Goal: Find specific page/section: Find specific page/section

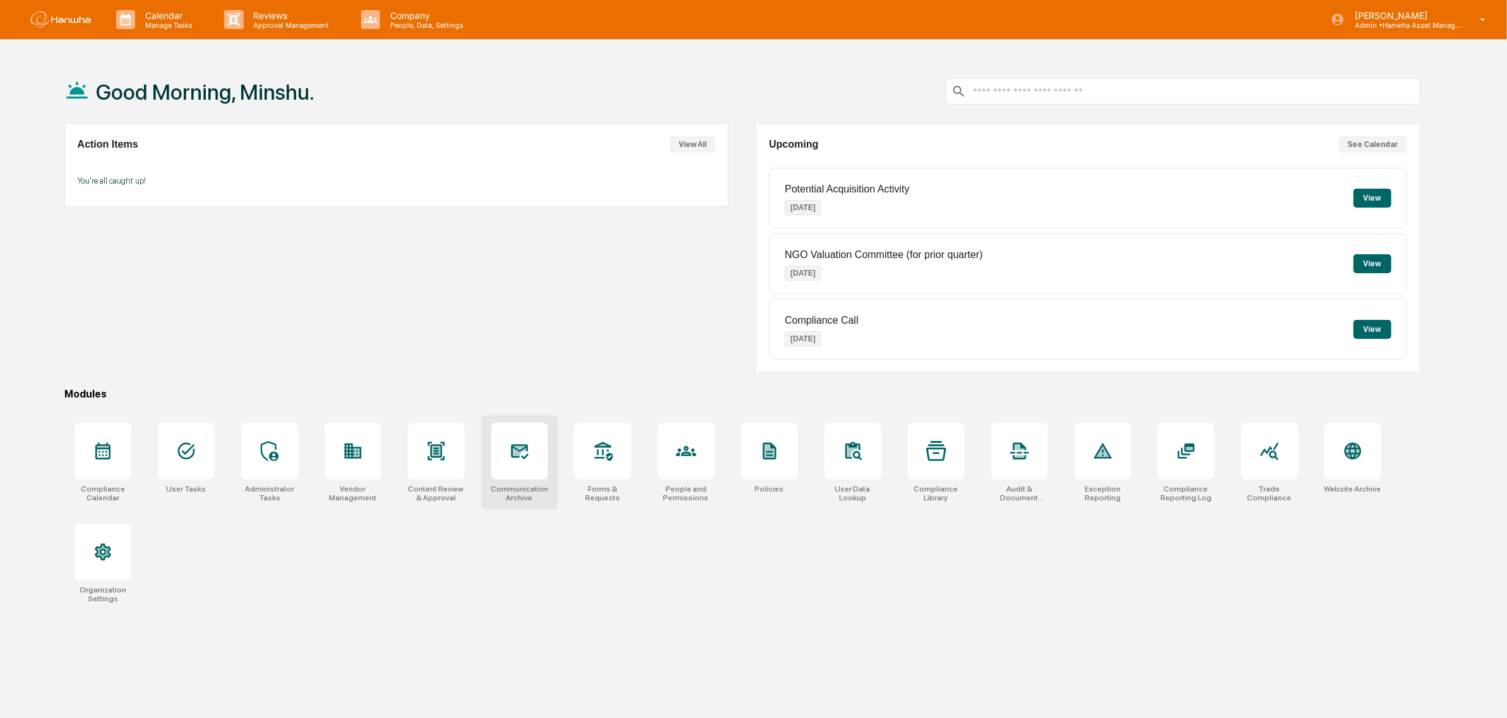
click at [529, 456] on div at bounding box center [519, 451] width 57 height 57
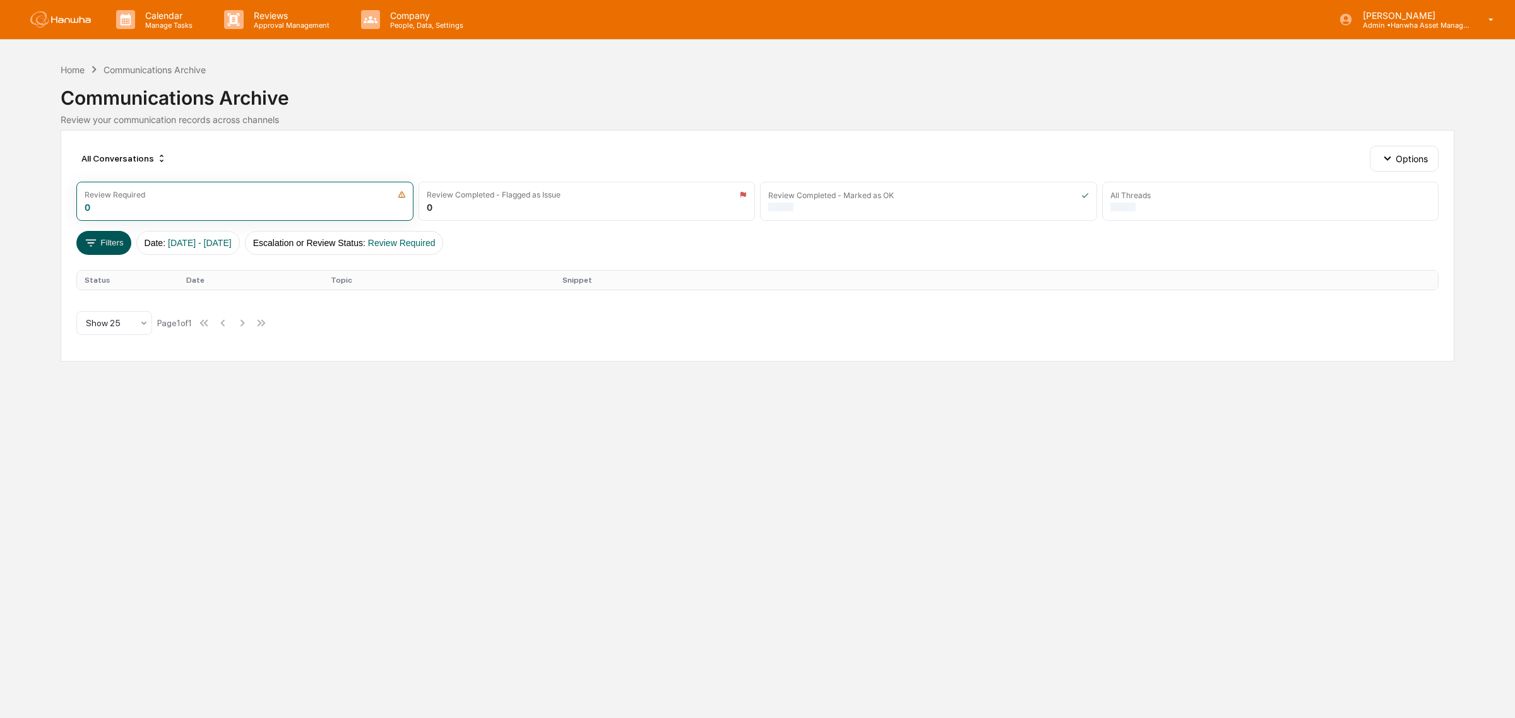
click at [100, 245] on button "Filters" at bounding box center [103, 243] width 55 height 24
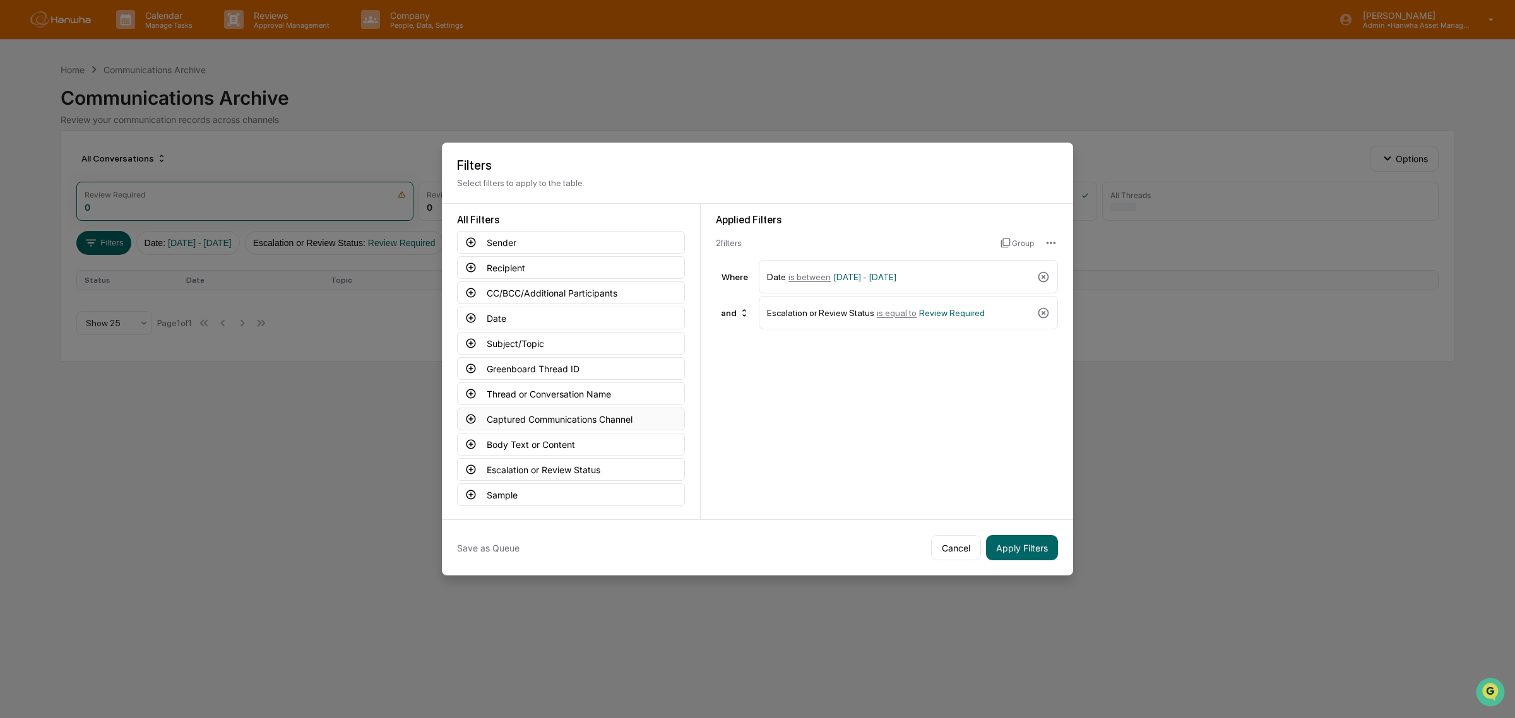
click at [573, 415] on button "Captured Communications Channel" at bounding box center [571, 419] width 228 height 23
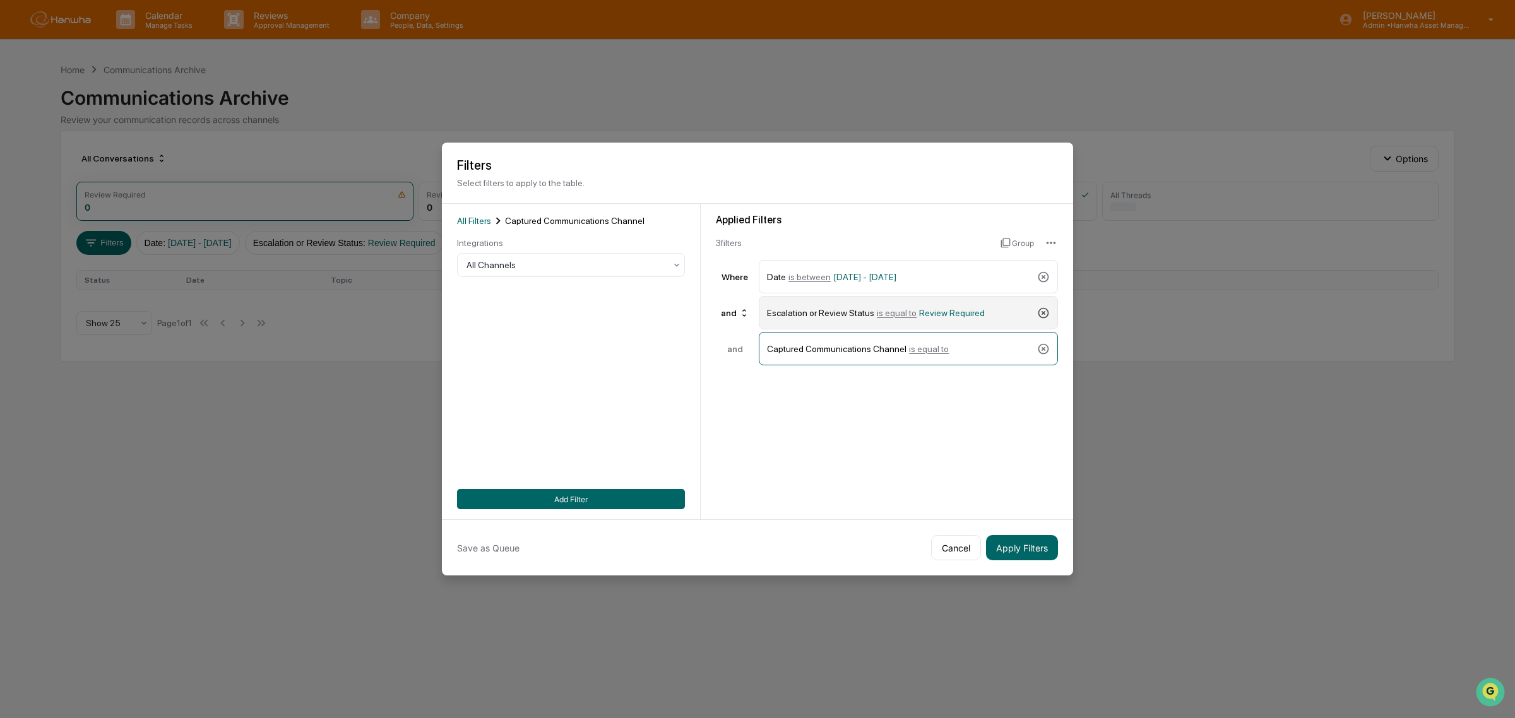
click at [1040, 311] on icon at bounding box center [1043, 313] width 13 height 13
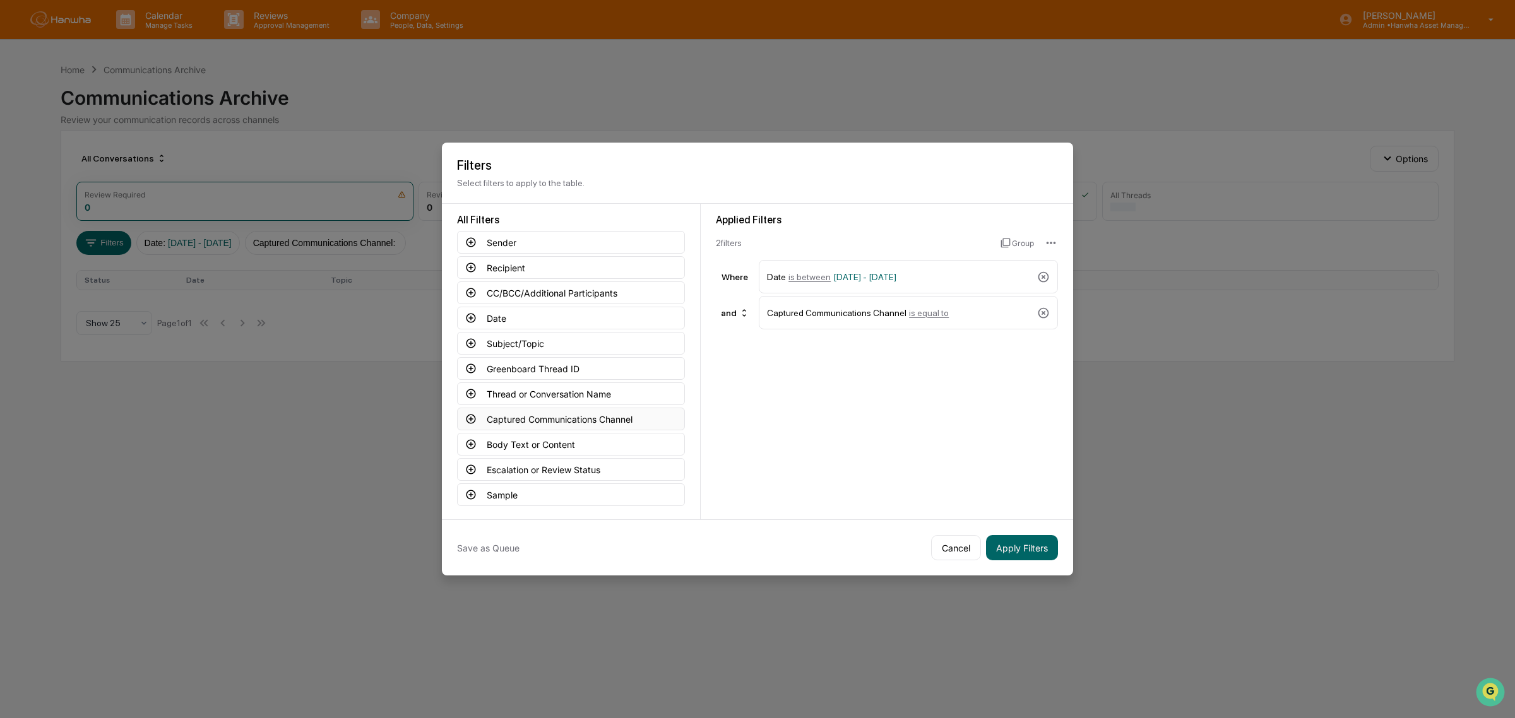
click at [471, 419] on icon at bounding box center [470, 418] width 11 height 11
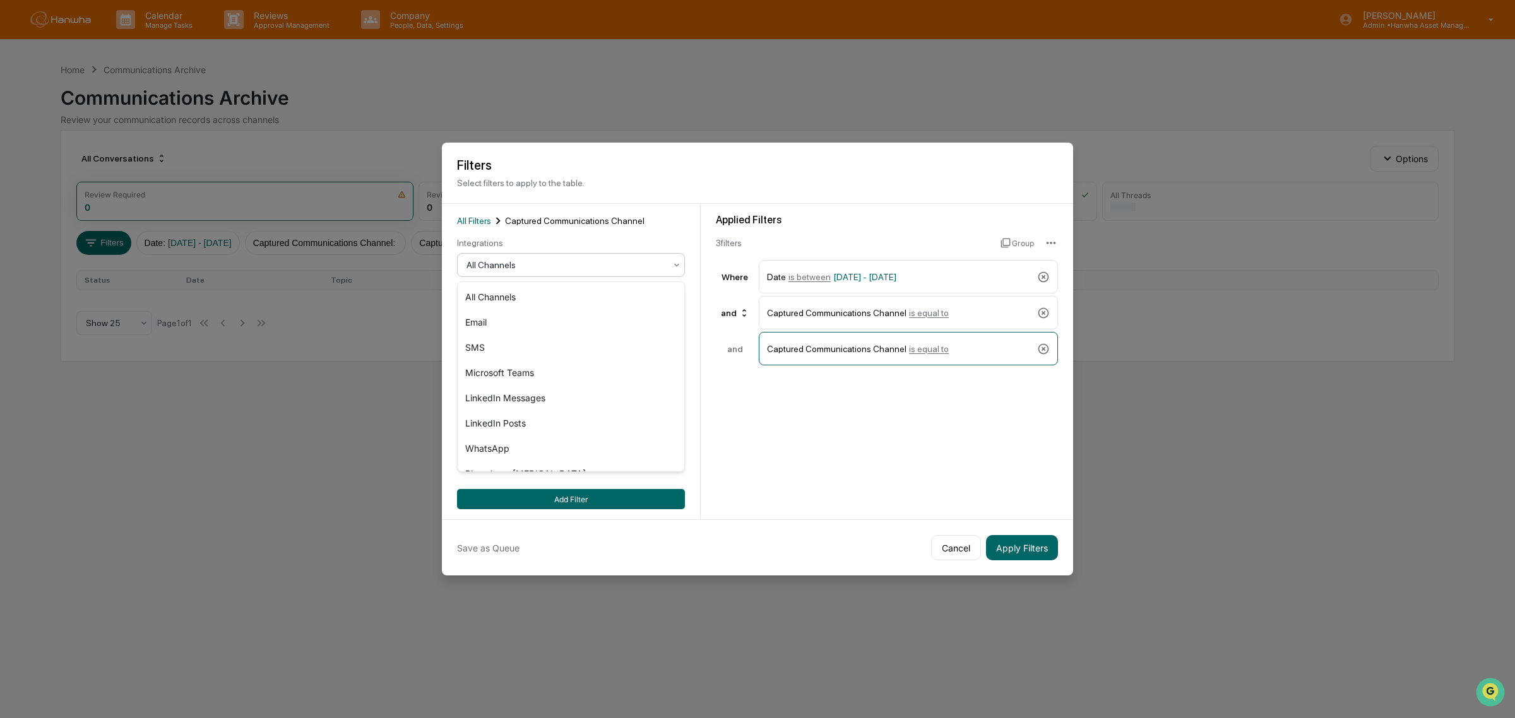
click at [530, 260] on div at bounding box center [566, 265] width 199 height 13
click at [532, 373] on div "Microsoft Teams" at bounding box center [571, 372] width 227 height 25
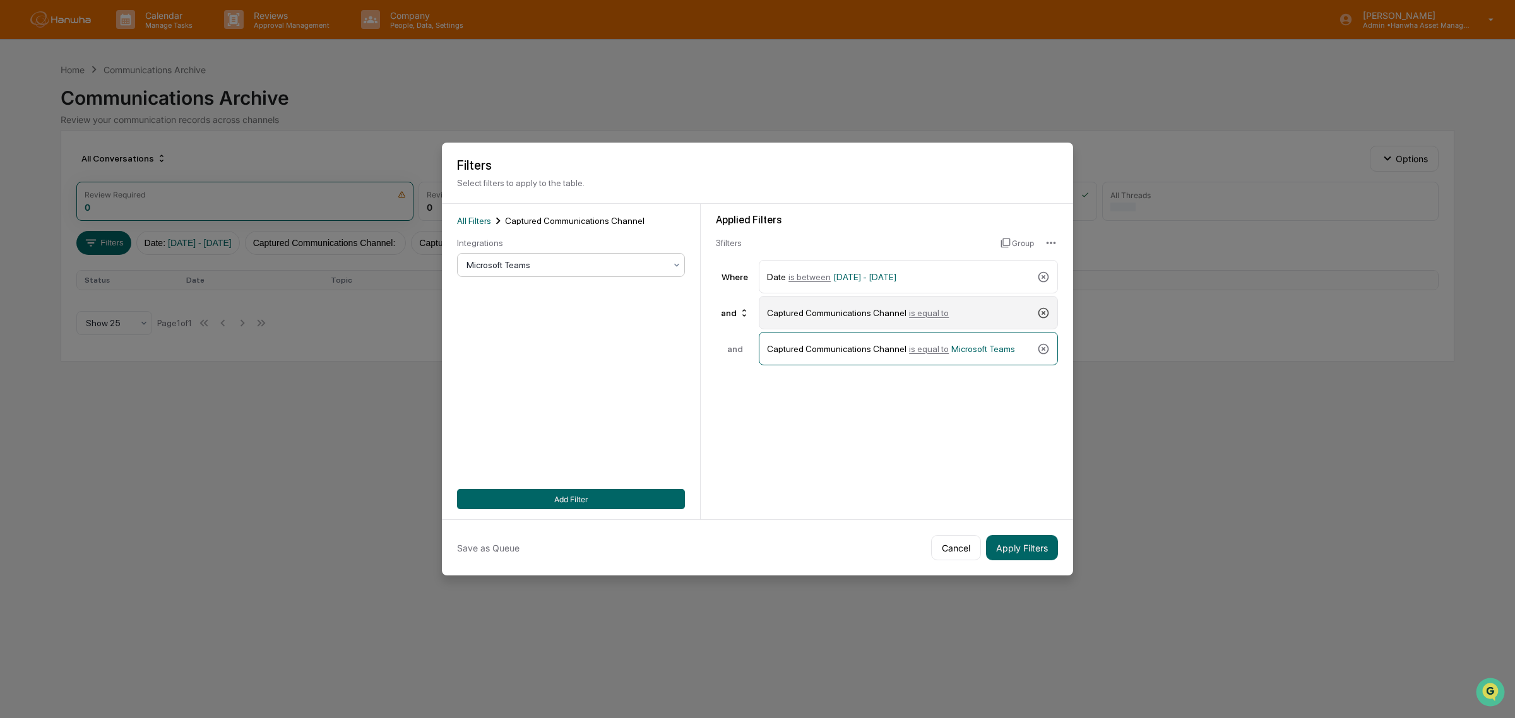
click at [1045, 308] on icon at bounding box center [1043, 313] width 13 height 13
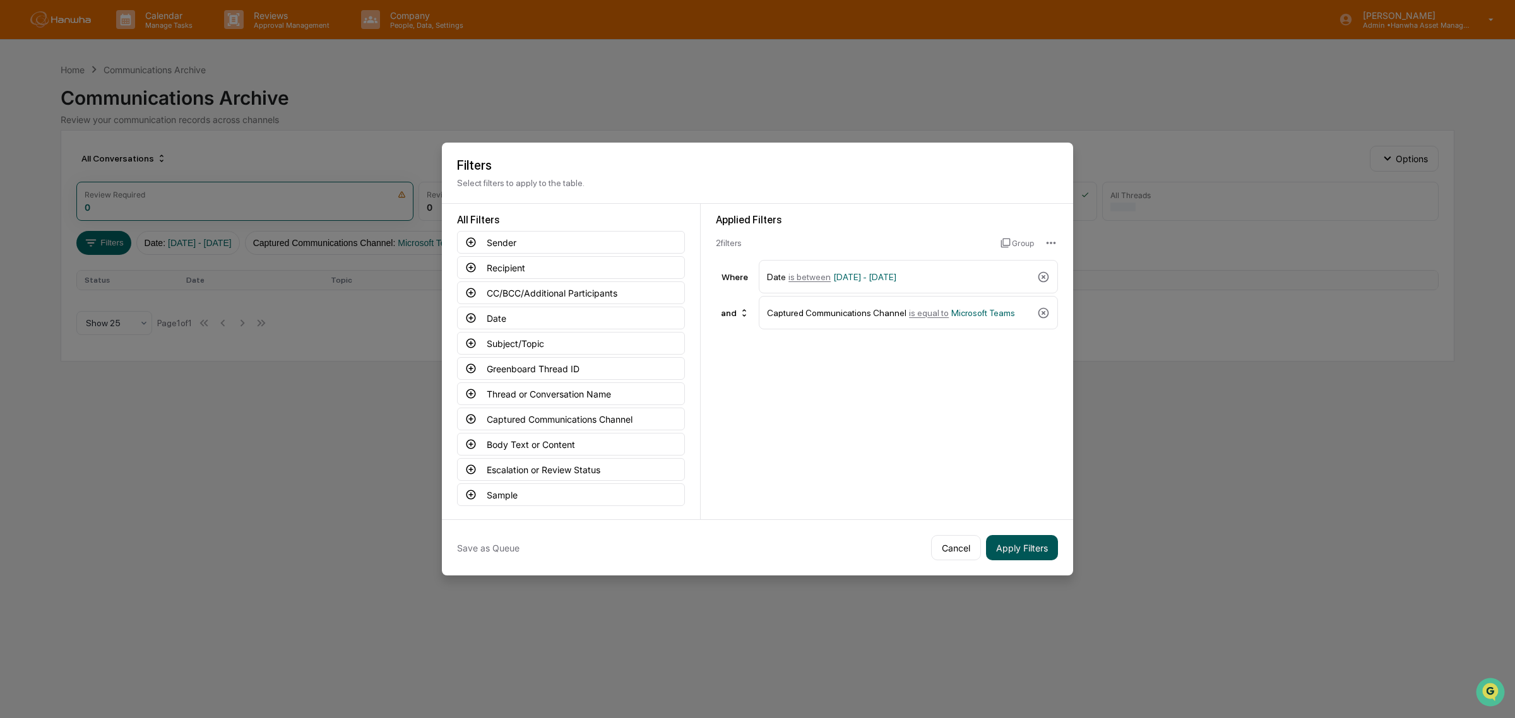
click at [1023, 547] on button "Apply Filters" at bounding box center [1022, 547] width 72 height 25
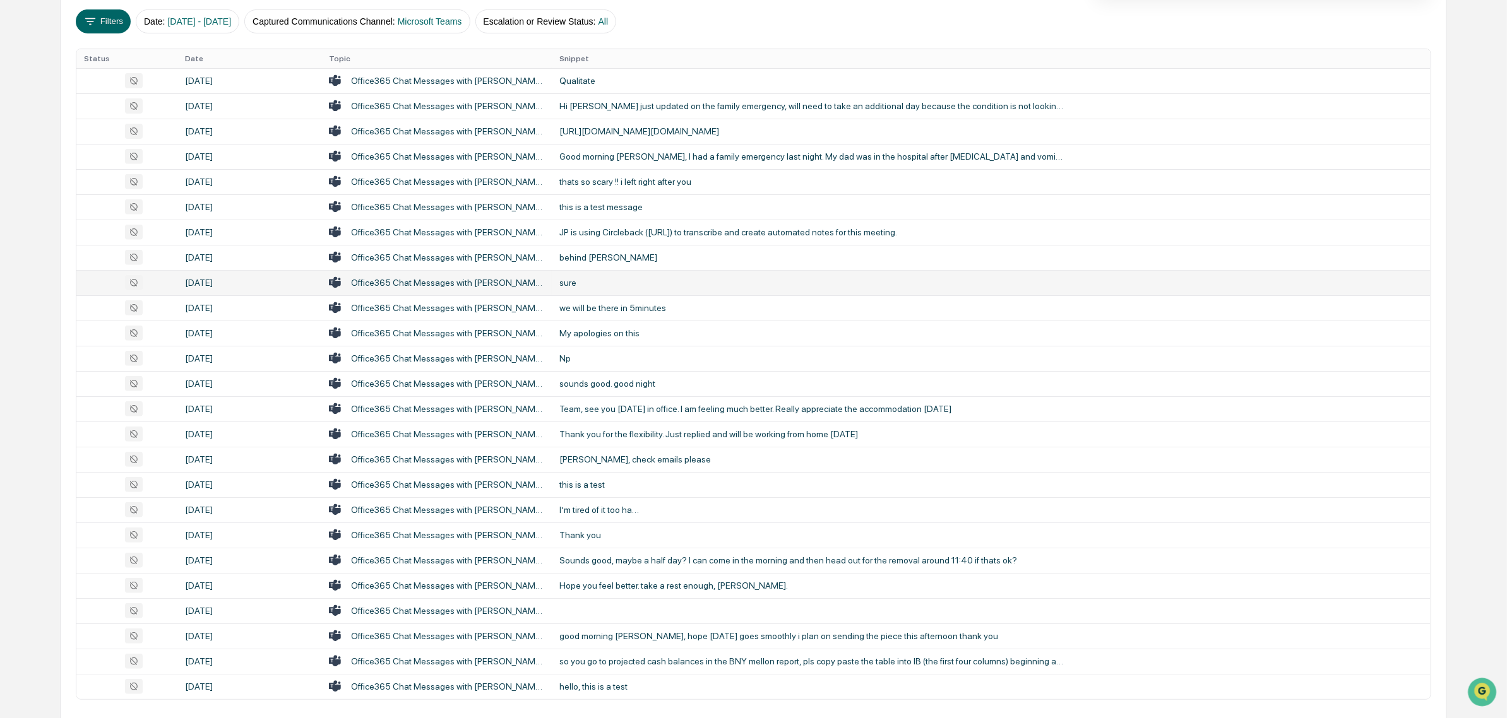
scroll to position [275, 0]
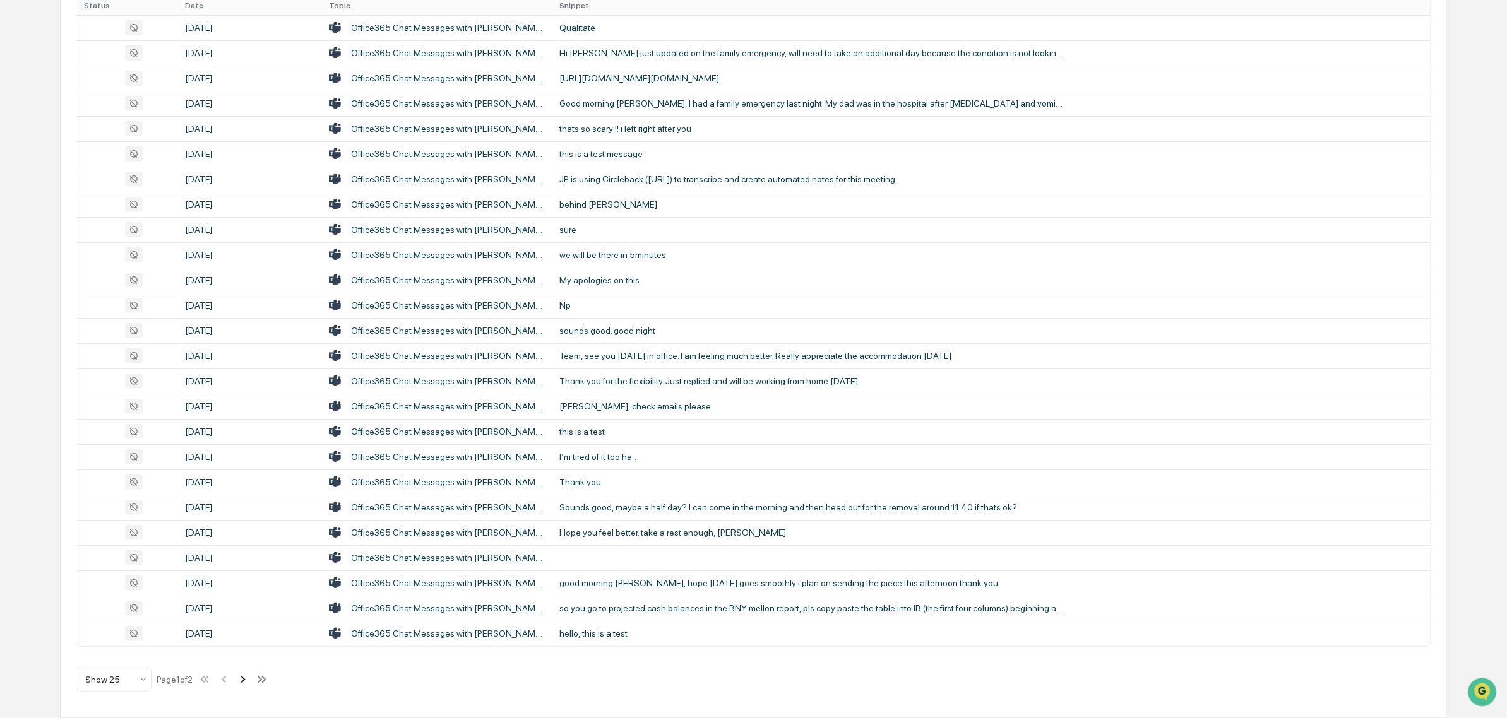
click at [245, 680] on icon at bounding box center [243, 680] width 14 height 14
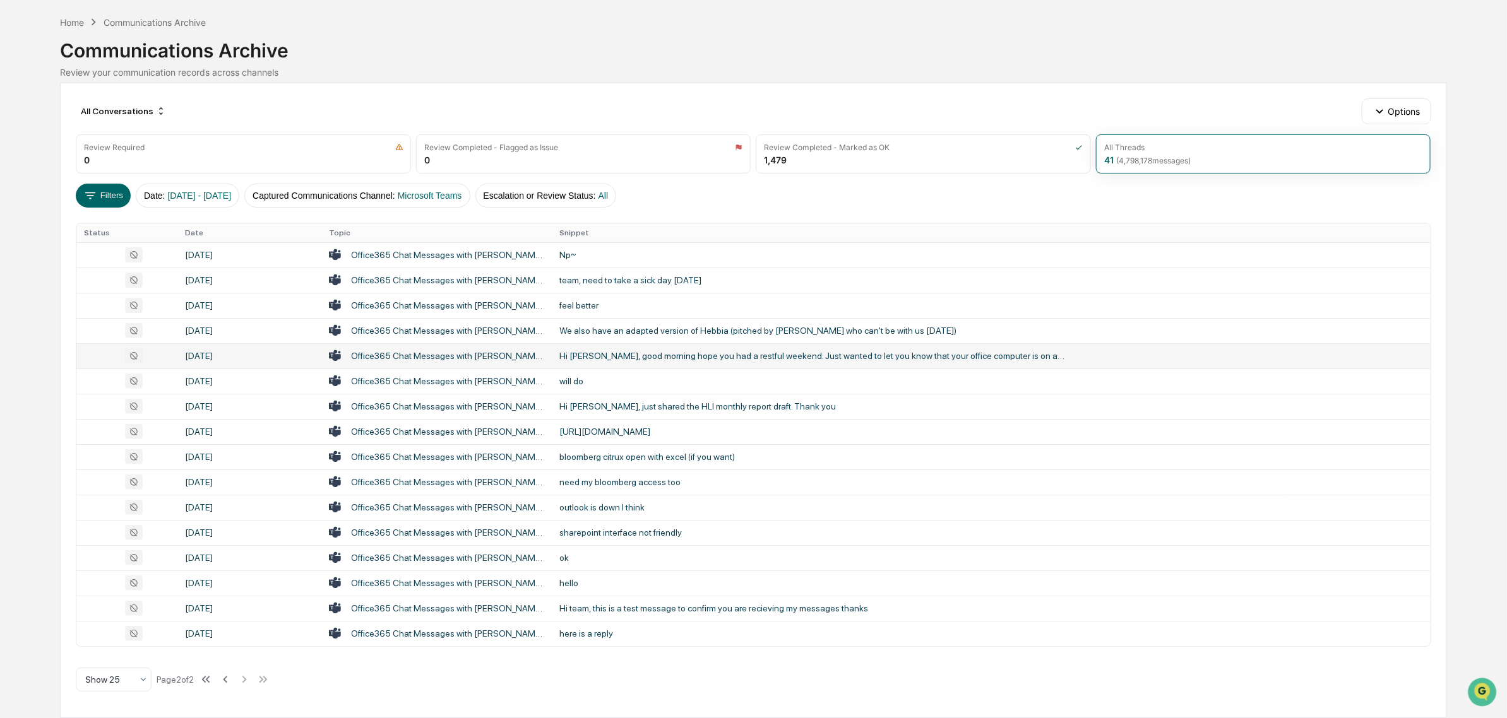
scroll to position [47, 0]
click at [230, 680] on icon at bounding box center [225, 680] width 14 height 14
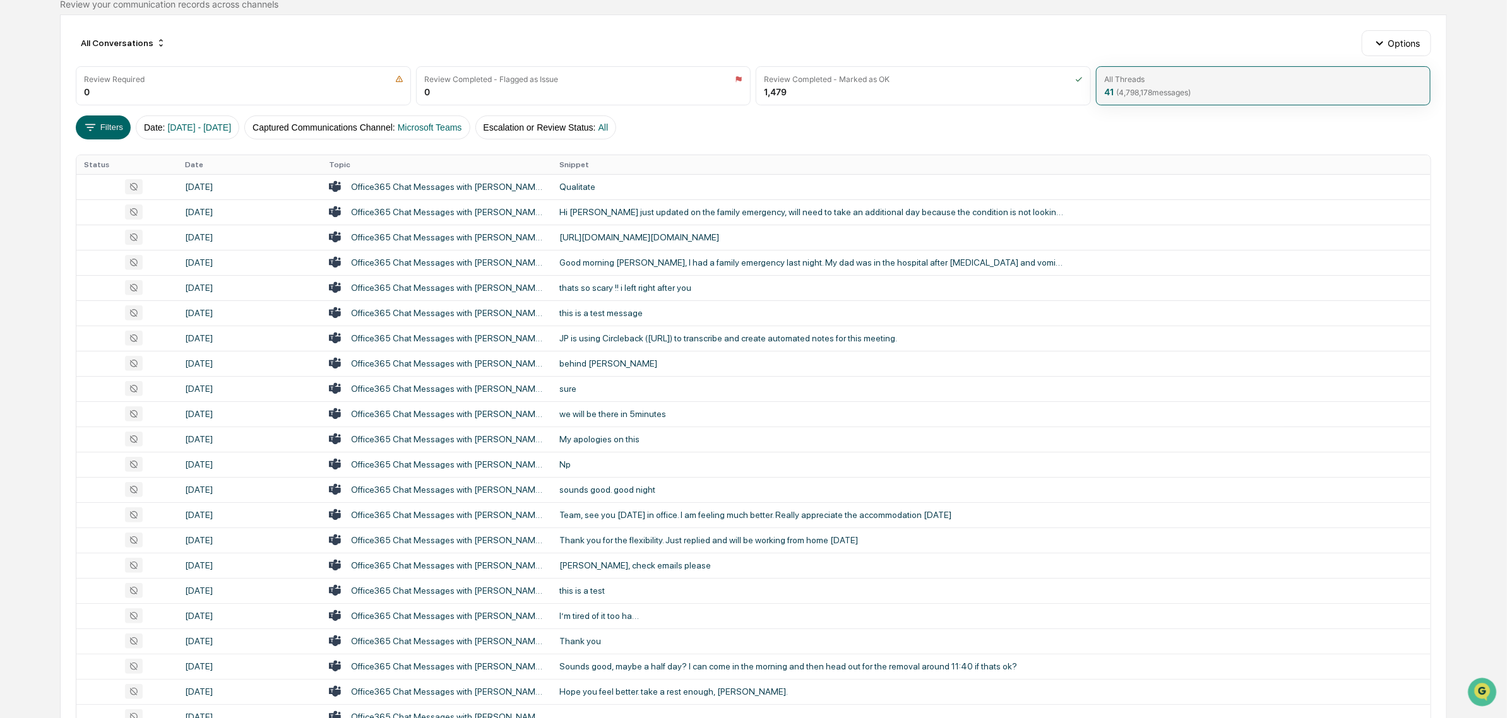
scroll to position [0, 0]
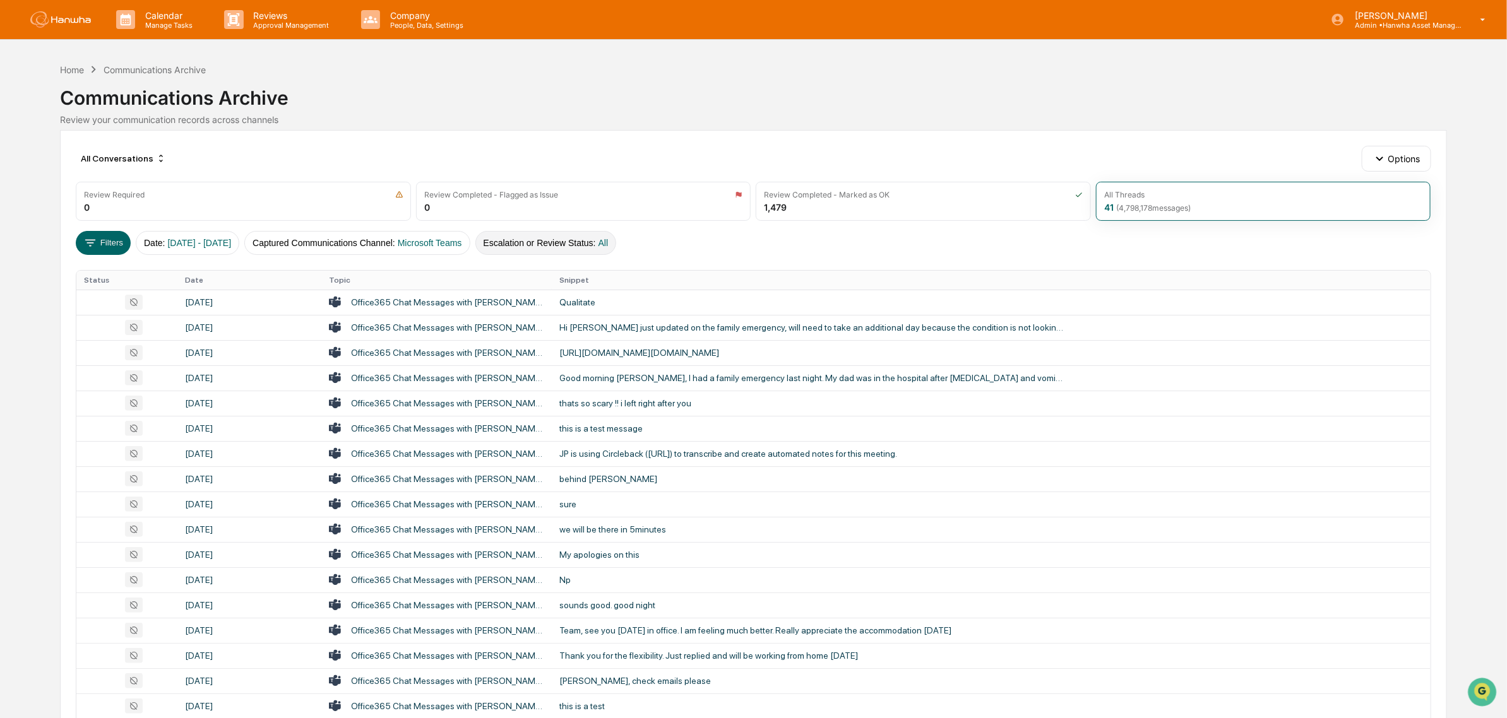
click at [595, 243] on button "Escalation or Review Status : All" at bounding box center [545, 243] width 141 height 24
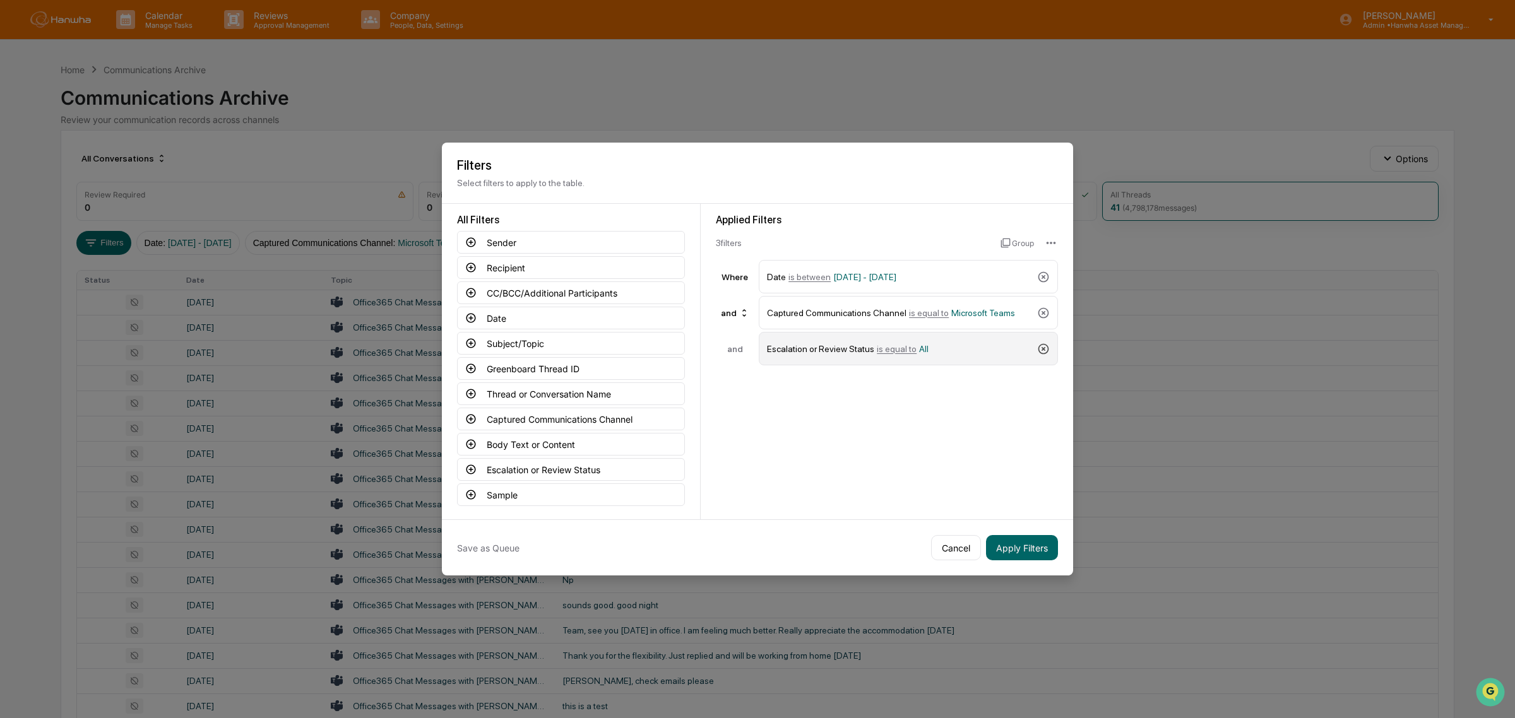
click at [1042, 345] on icon at bounding box center [1043, 348] width 11 height 11
click at [1023, 550] on button "Apply Filters" at bounding box center [1022, 547] width 72 height 25
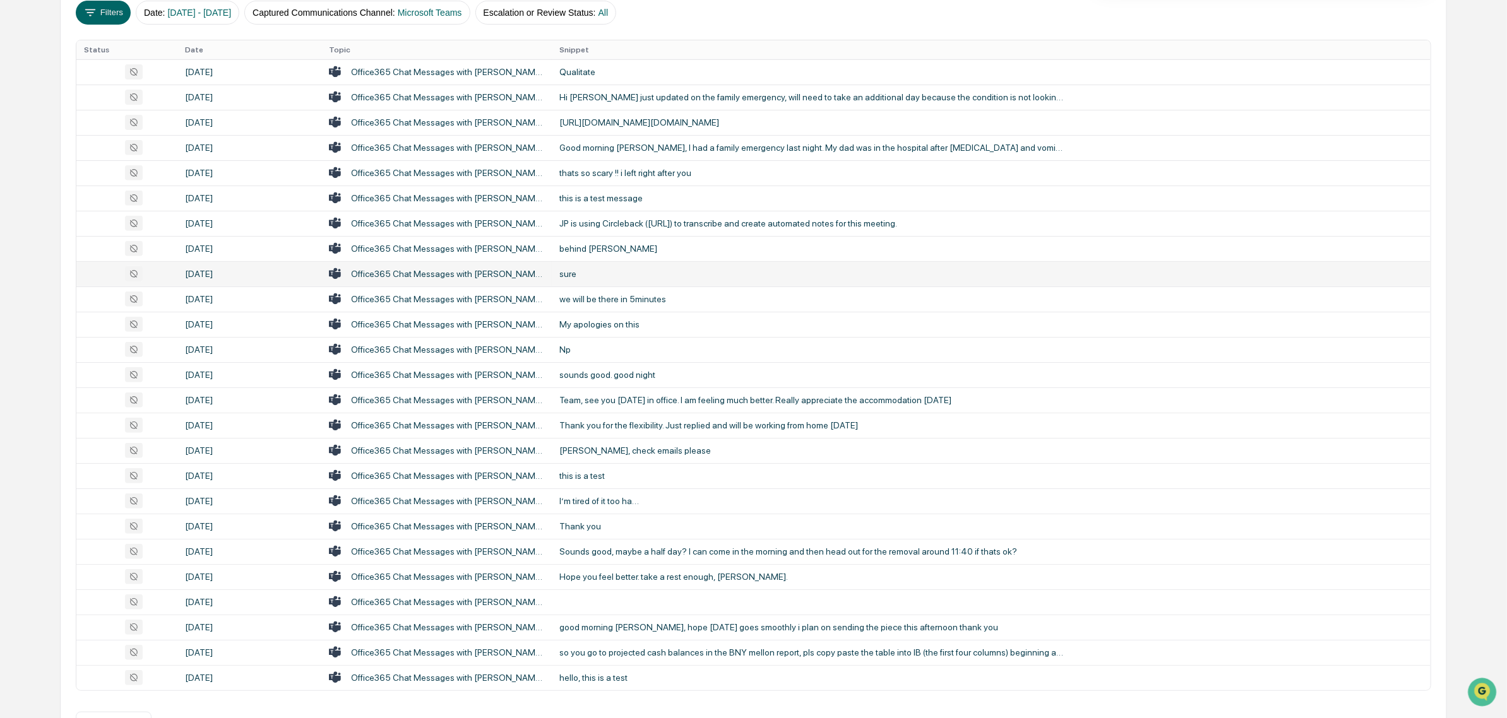
scroll to position [275, 0]
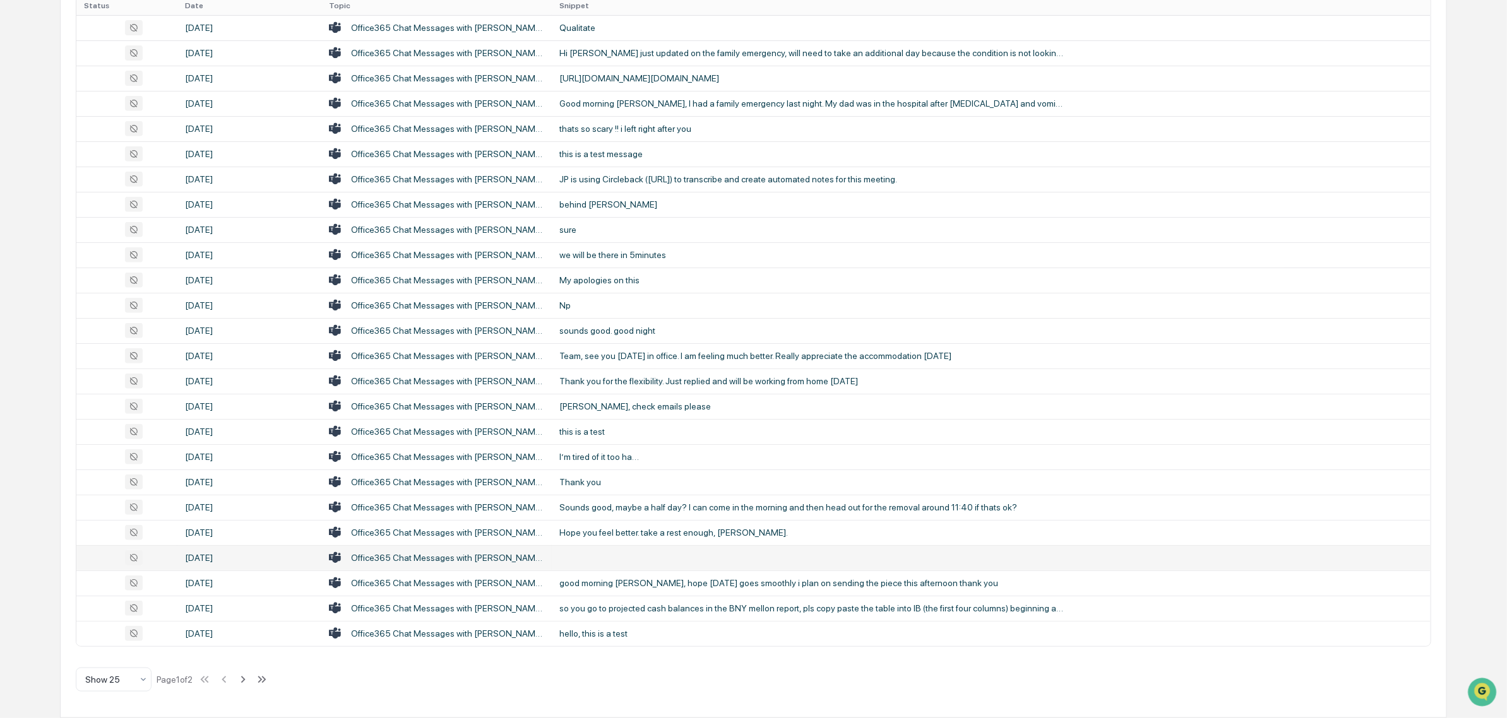
click at [439, 566] on td "Office365 Chat Messages with Howard Kim, Andrew Sterne on 2025-06-05" at bounding box center [436, 557] width 230 height 25
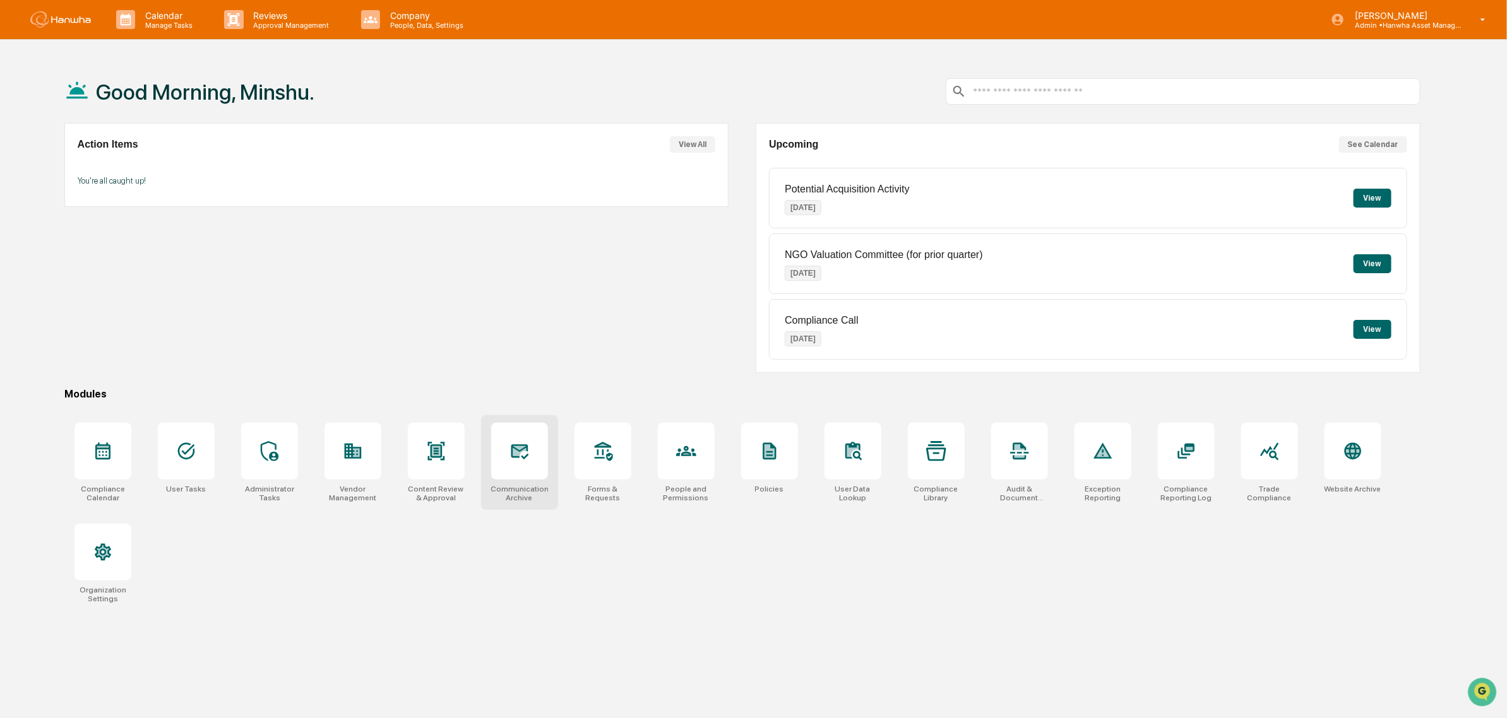
click at [520, 456] on icon at bounding box center [519, 451] width 13 height 10
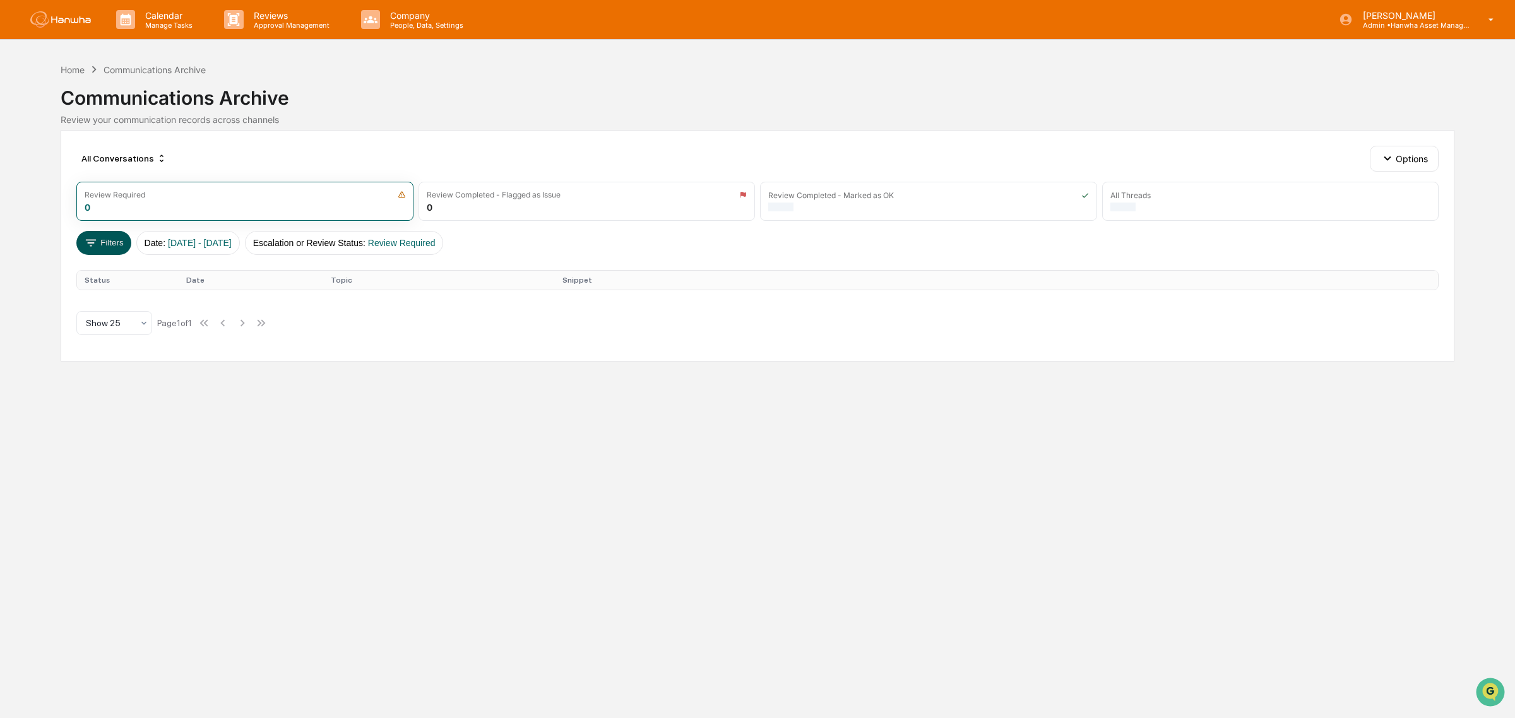
click at [88, 247] on icon at bounding box center [91, 243] width 14 height 14
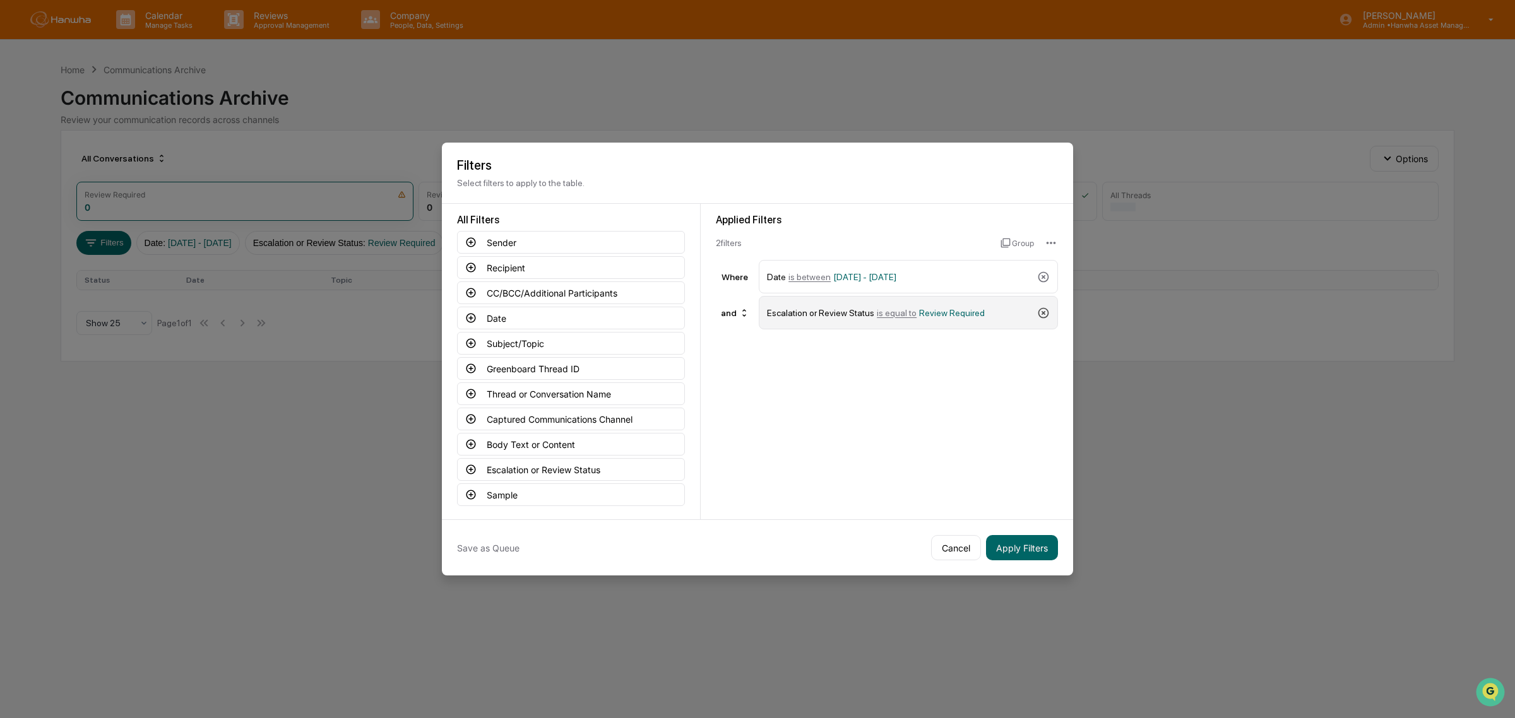
click at [1045, 310] on icon at bounding box center [1043, 313] width 13 height 13
click at [469, 415] on button "Captured Communications Channel" at bounding box center [571, 419] width 228 height 23
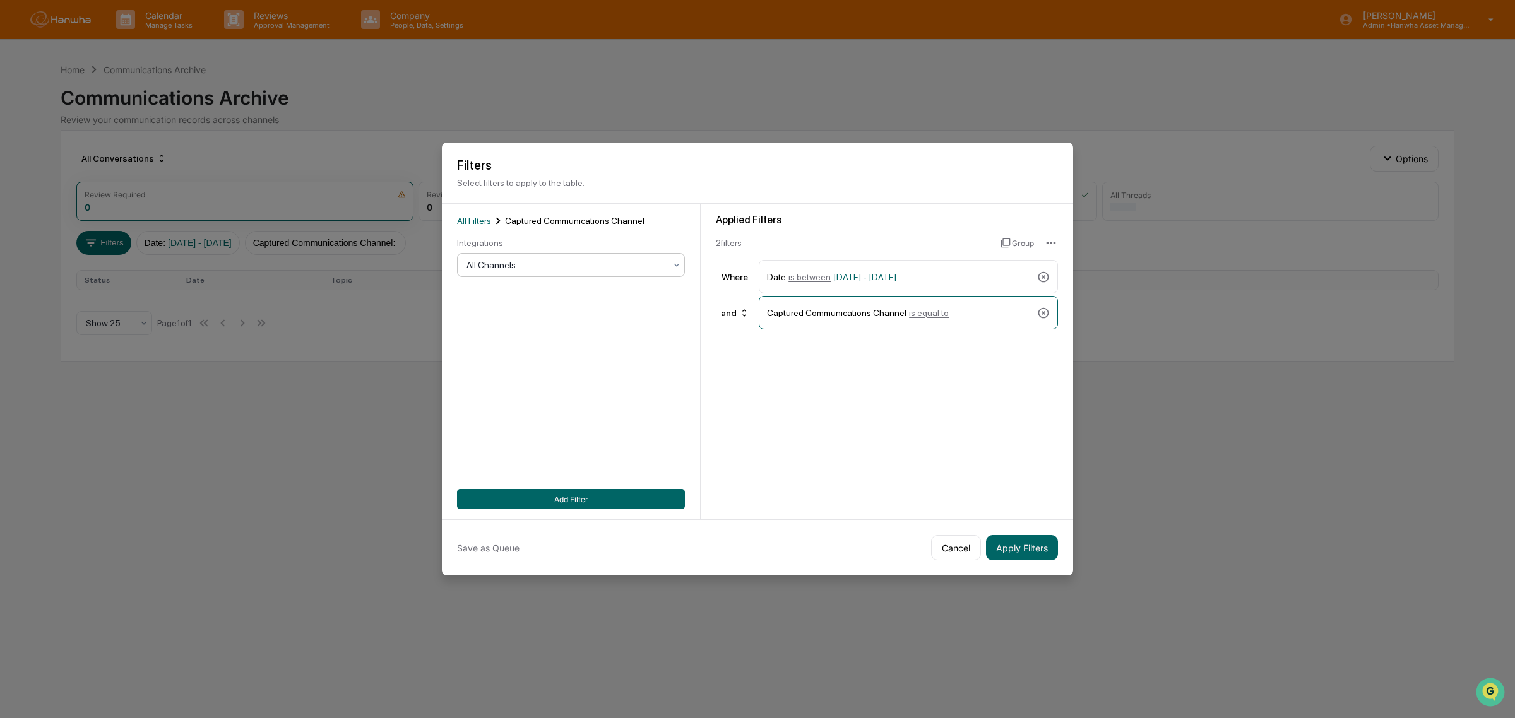
click at [529, 261] on div at bounding box center [566, 265] width 199 height 13
click at [516, 364] on div "Microsoft Teams" at bounding box center [571, 372] width 227 height 25
click at [562, 497] on button "Add Filter" at bounding box center [571, 499] width 228 height 20
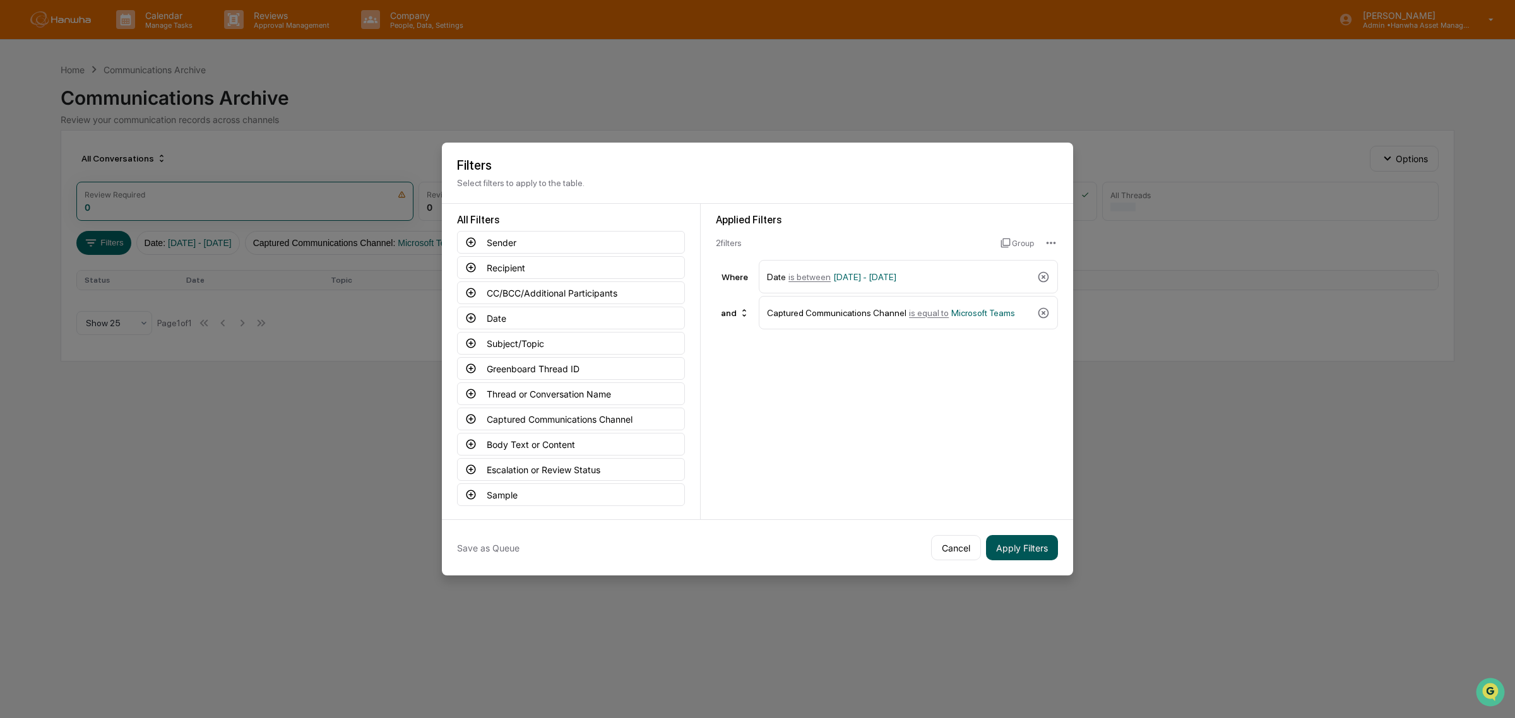
click at [1021, 550] on button "Apply Filters" at bounding box center [1022, 547] width 72 height 25
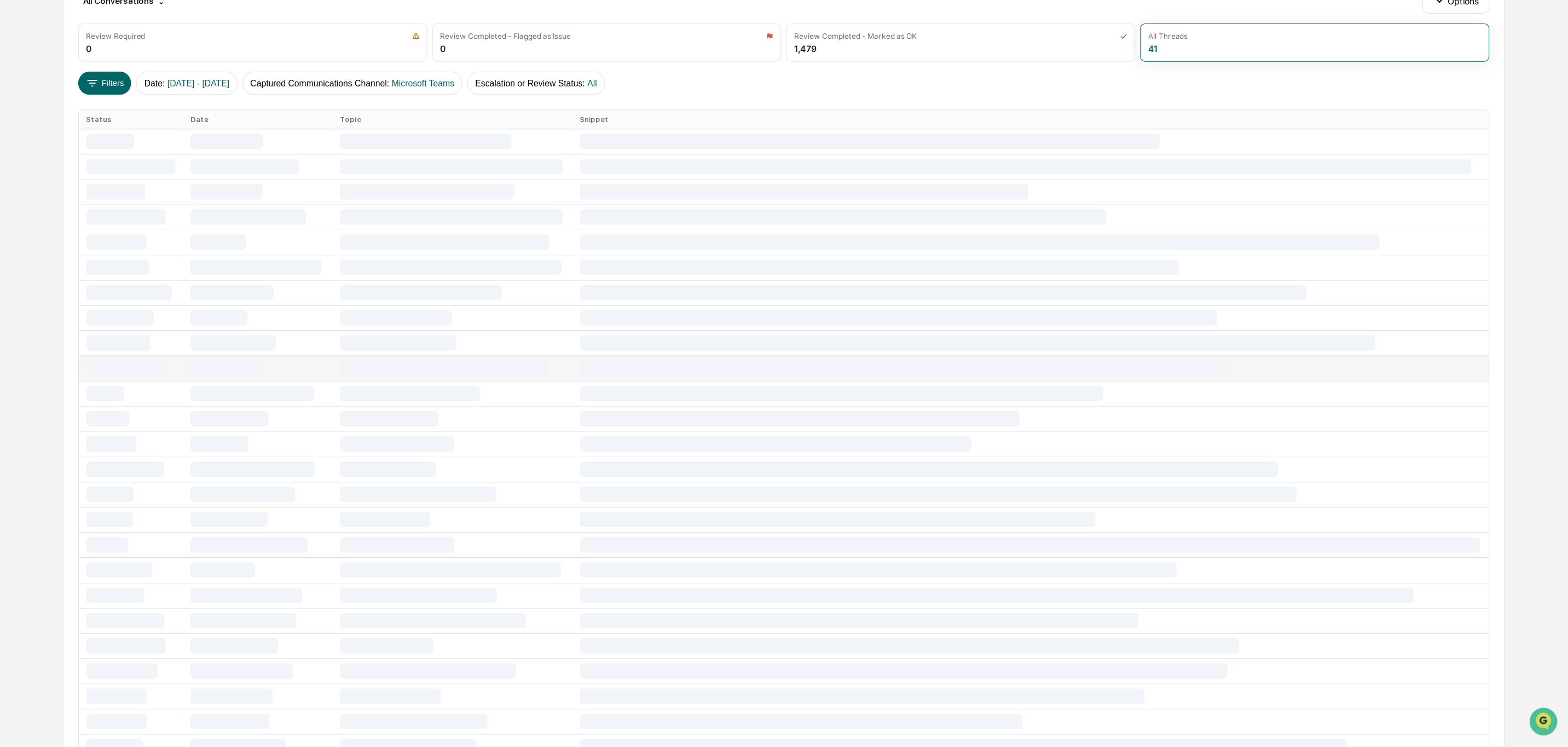
scroll to position [128, 0]
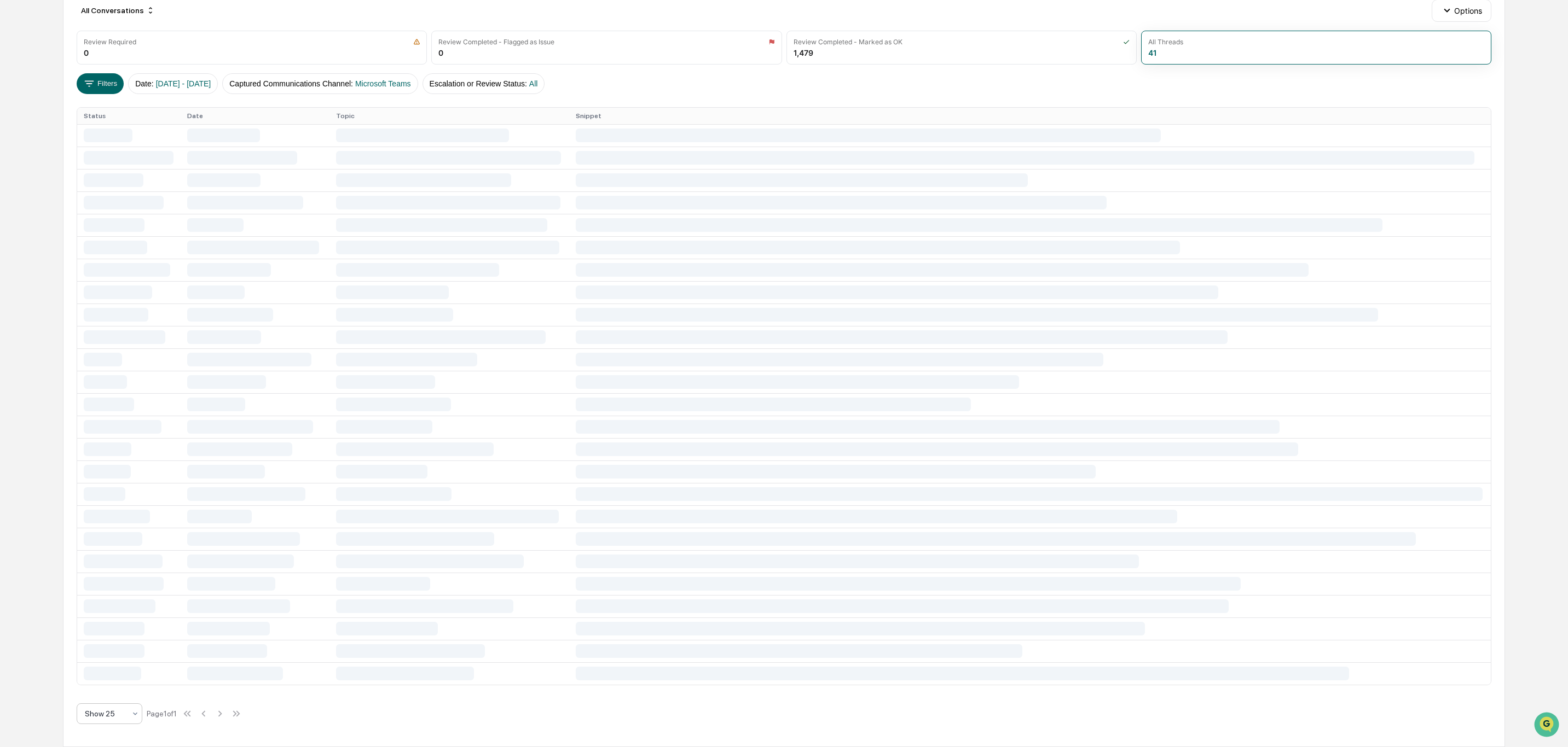
click at [123, 622] on div at bounding box center [105, 713] width 41 height 11
click at [115, 622] on div "Show 100" at bounding box center [109, 685] width 64 height 22
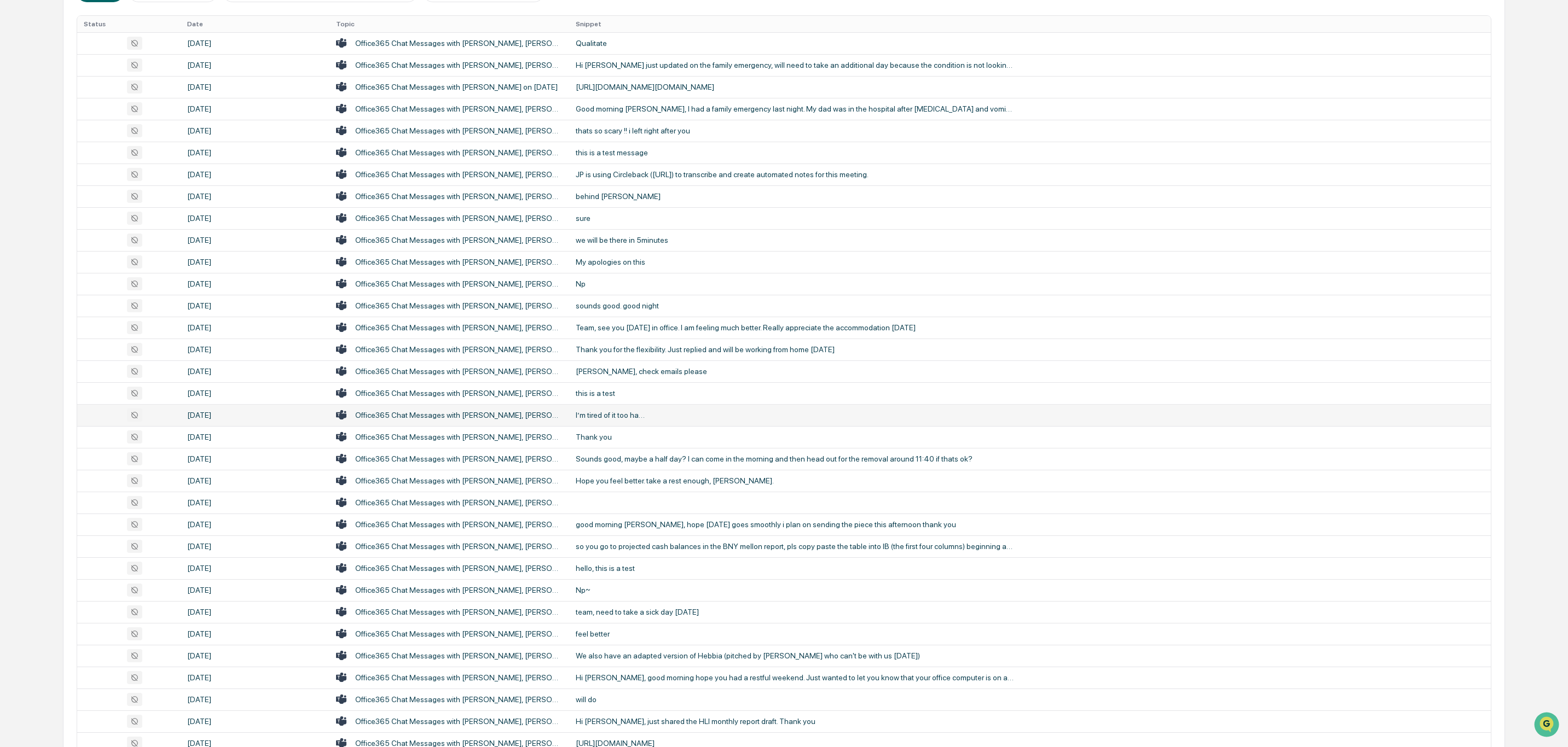
scroll to position [0, 0]
